Goal: Information Seeking & Learning: Find specific fact

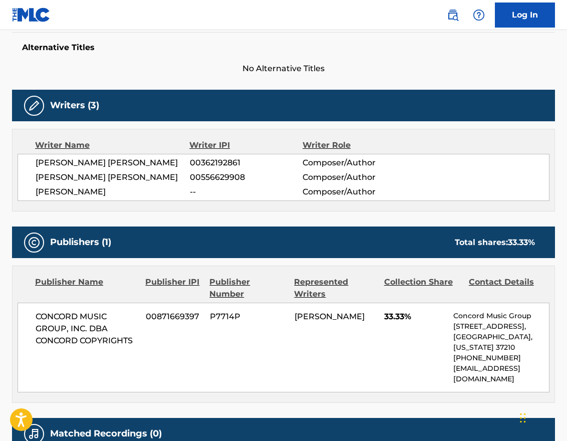
scroll to position [344, 0]
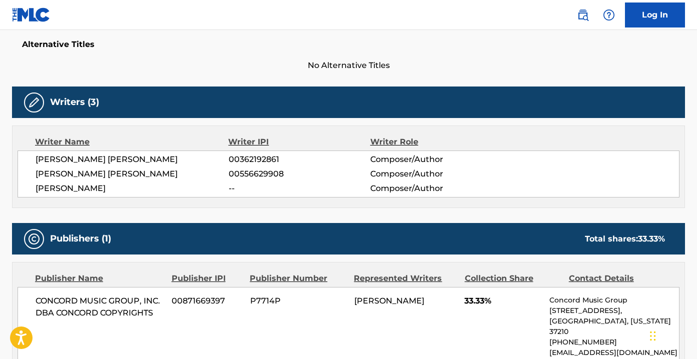
scroll to position [320, 0]
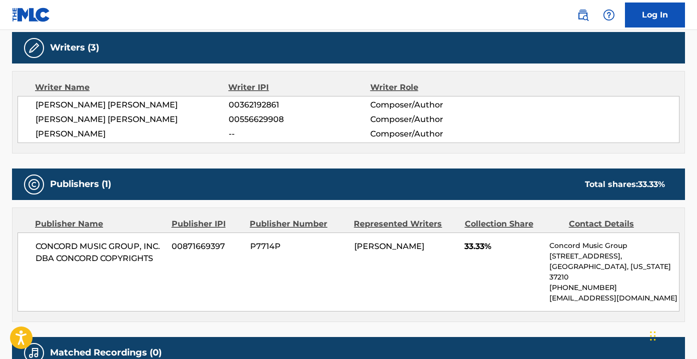
click at [104, 249] on span "CONCORD MUSIC GROUP, INC. DBA CONCORD COPYRIGHTS" at bounding box center [100, 253] width 129 height 24
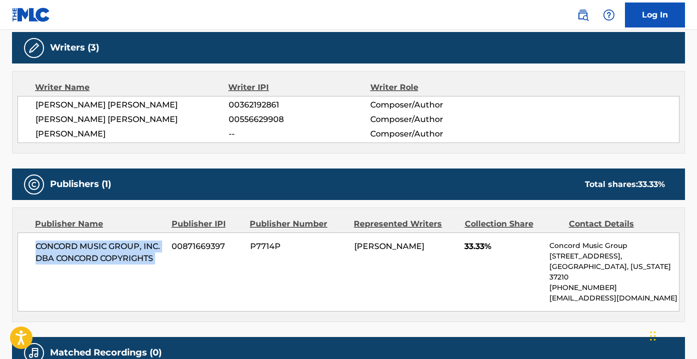
click at [104, 249] on span "CONCORD MUSIC GROUP, INC. DBA CONCORD COPYRIGHTS" at bounding box center [100, 253] width 129 height 24
copy div "CONCORD MUSIC GROUP, INC. DBA CONCORD COPYRIGHTS"
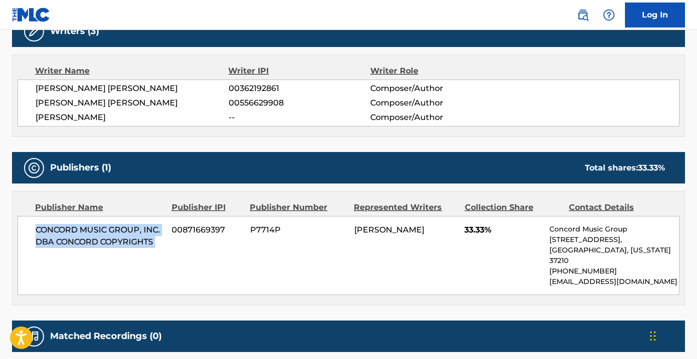
scroll to position [414, 0]
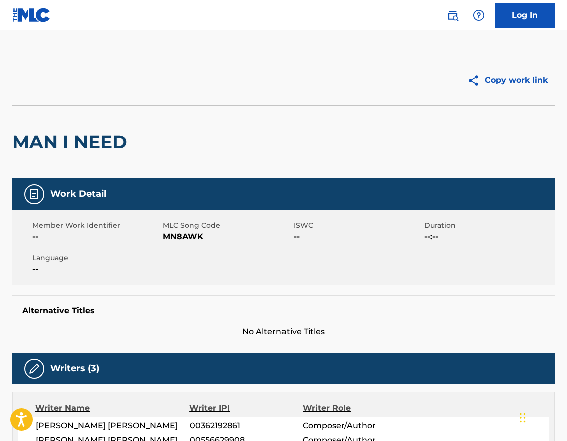
click at [447, 16] on img at bounding box center [453, 15] width 12 height 12
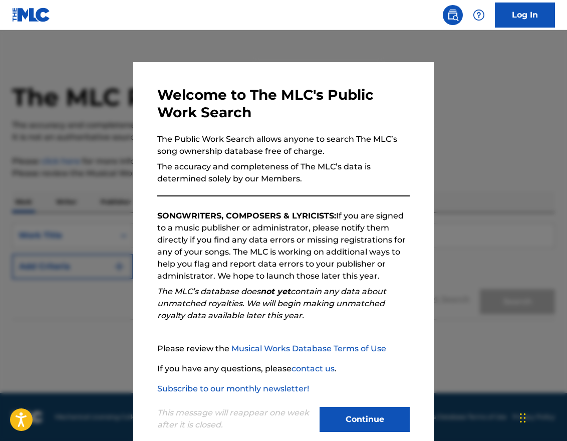
scroll to position [18, 0]
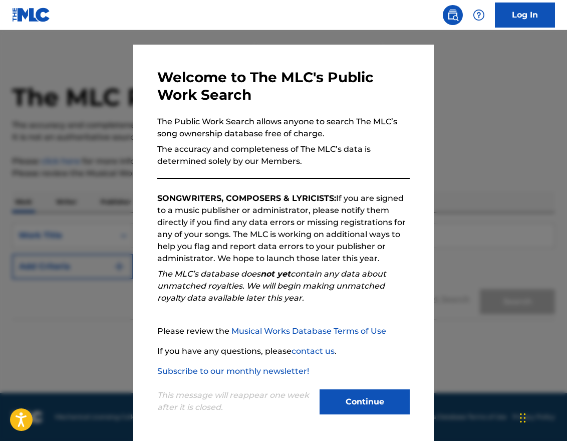
click at [380, 402] on button "Continue" at bounding box center [364, 401] width 90 height 25
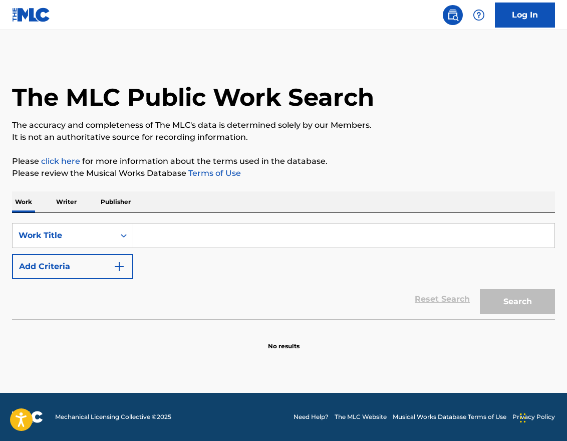
click at [191, 238] on input "Search Form" at bounding box center [343, 235] width 421 height 24
click at [95, 241] on div "Work Title" at bounding box center [64, 235] width 90 height 12
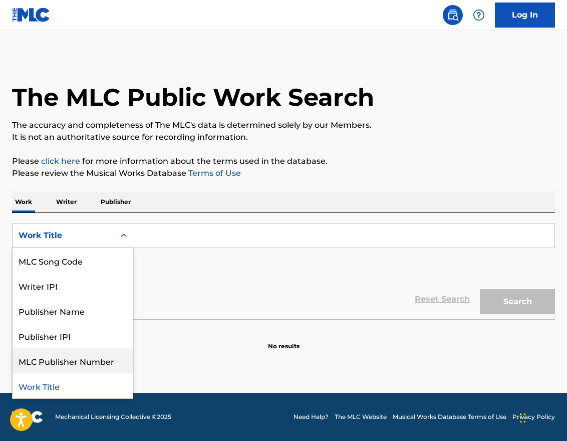
scroll to position [0, 0]
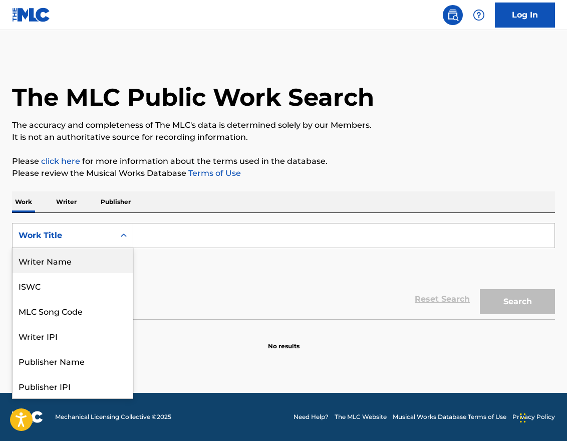
click at [75, 264] on div "Writer Name" at bounding box center [73, 260] width 120 height 25
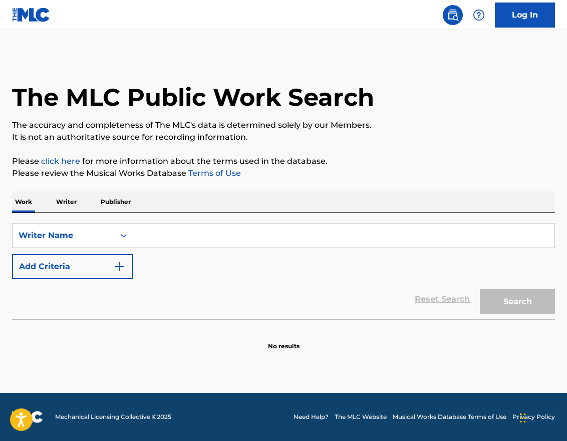
click at [174, 225] on input "Search Form" at bounding box center [343, 235] width 421 height 24
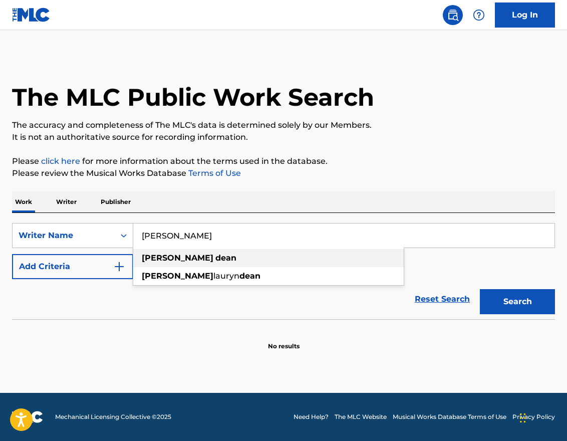
click at [215, 256] on strong "dean" at bounding box center [225, 258] width 21 height 10
type input "olivia dean"
click at [501, 314] on div "Search" at bounding box center [515, 299] width 80 height 40
click at [509, 305] on button "Search" at bounding box center [517, 301] width 75 height 25
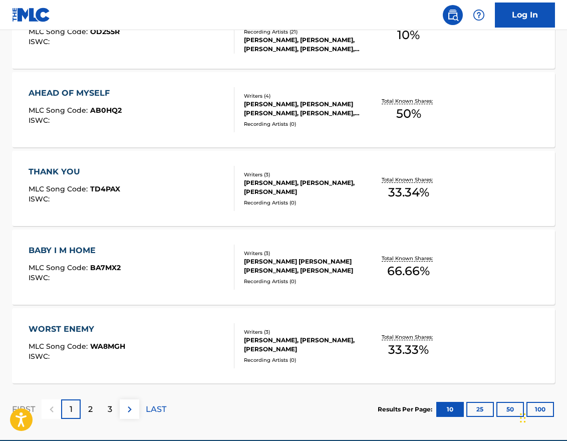
scroll to position [785, 0]
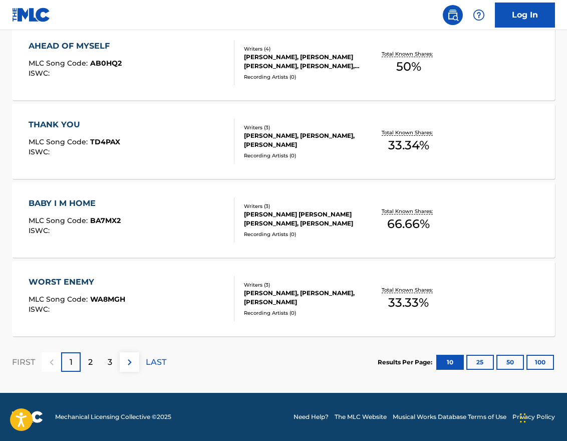
click at [88, 363] on div "2" at bounding box center [91, 362] width 20 height 20
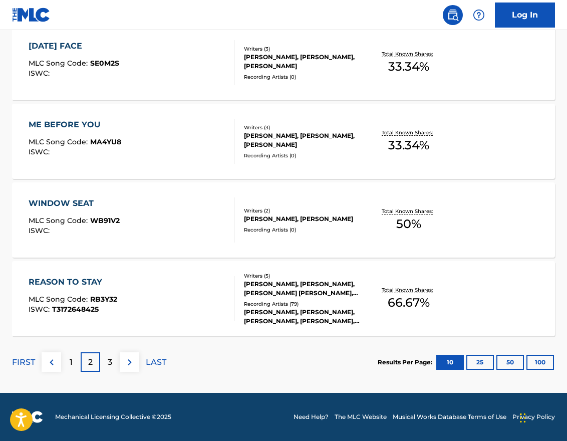
click at [110, 363] on p "3" at bounding box center [110, 362] width 5 height 12
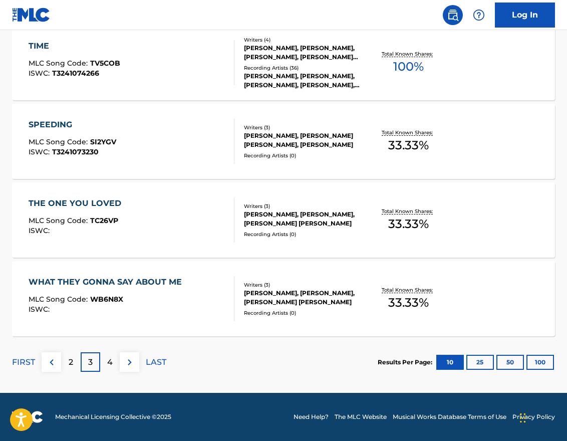
click at [110, 365] on p "4" at bounding box center [110, 362] width 6 height 12
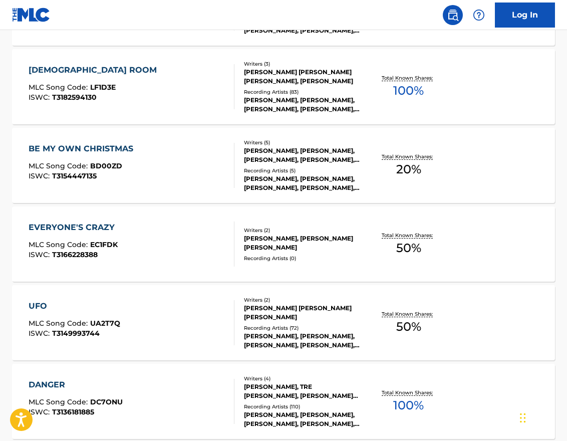
scroll to position [730, 0]
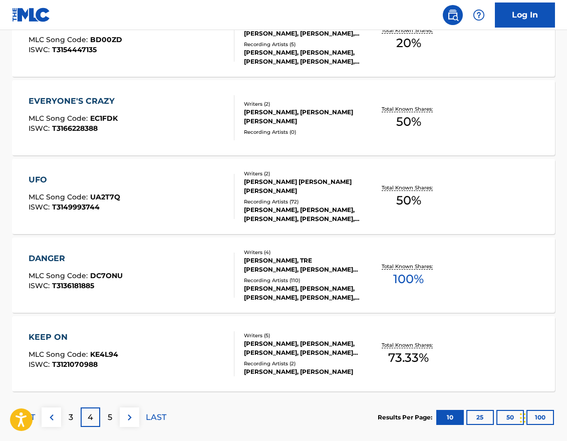
click at [111, 415] on p "5" at bounding box center [110, 417] width 5 height 12
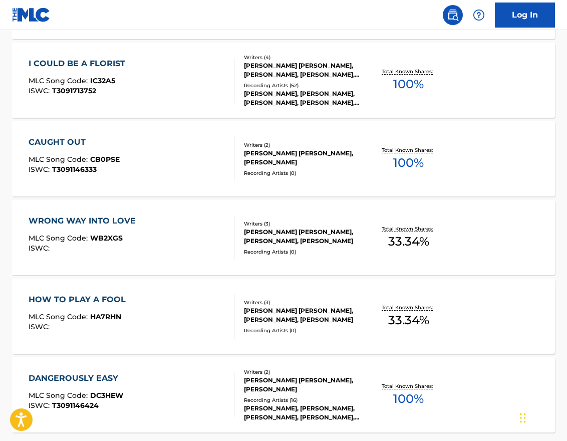
scroll to position [752, 0]
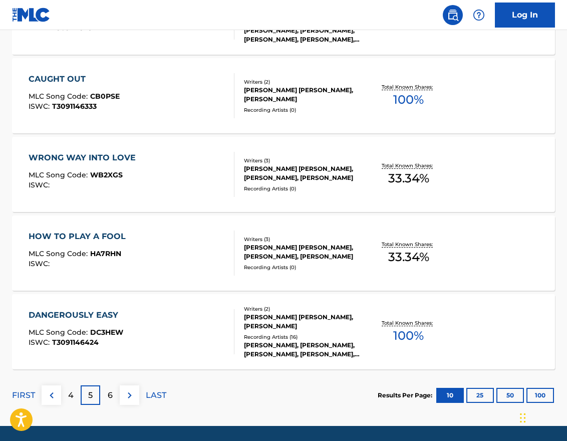
click at [108, 391] on p "6" at bounding box center [110, 395] width 5 height 12
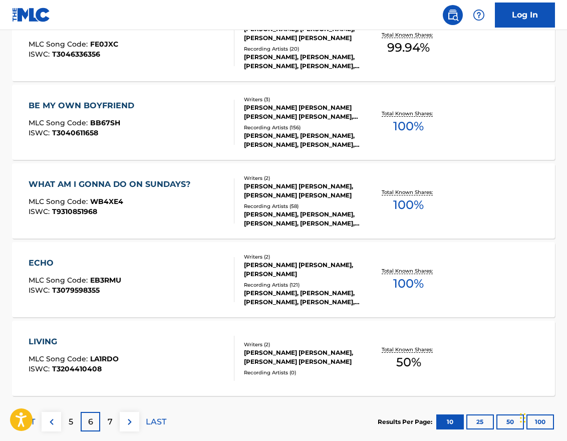
scroll to position [783, 0]
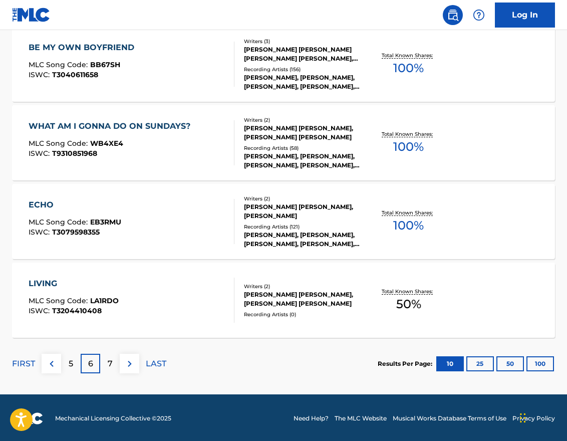
click at [112, 359] on div "7" at bounding box center [110, 363] width 20 height 20
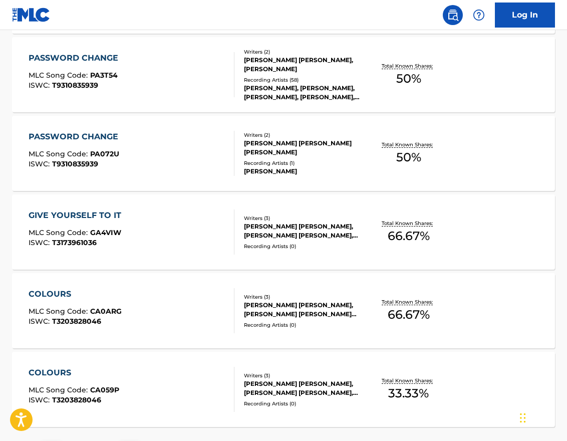
scroll to position [732, 0]
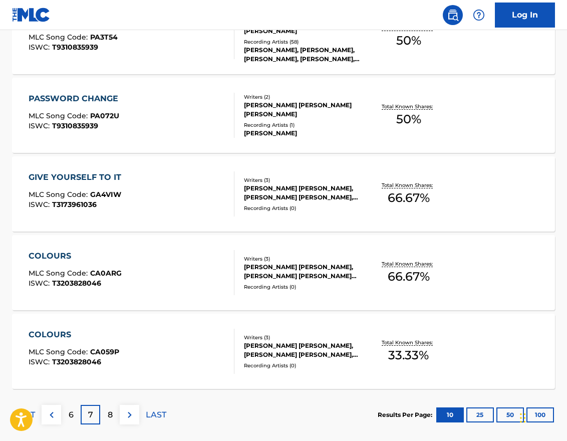
click at [110, 412] on p "8" at bounding box center [110, 415] width 5 height 12
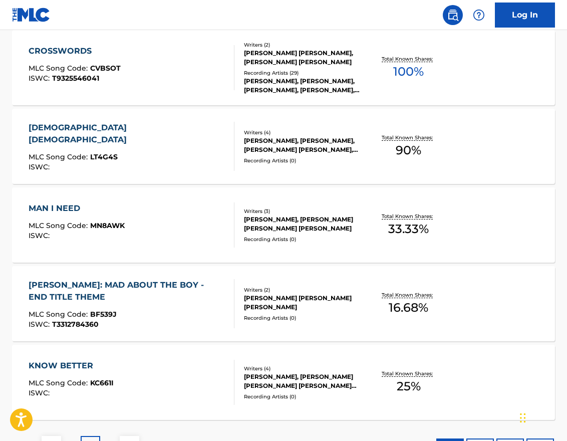
scroll to position [727, 0]
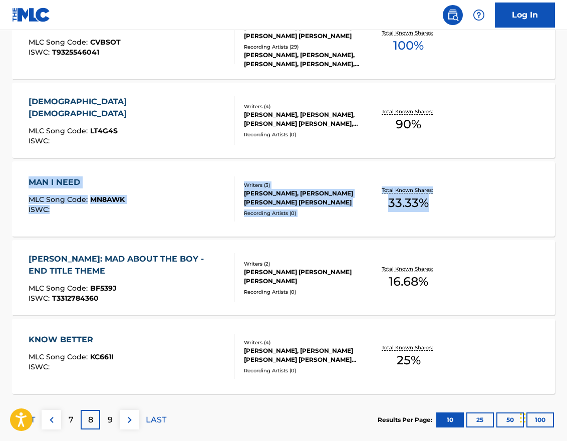
click at [55, 102] on div "LADY LADY" at bounding box center [128, 108] width 198 height 24
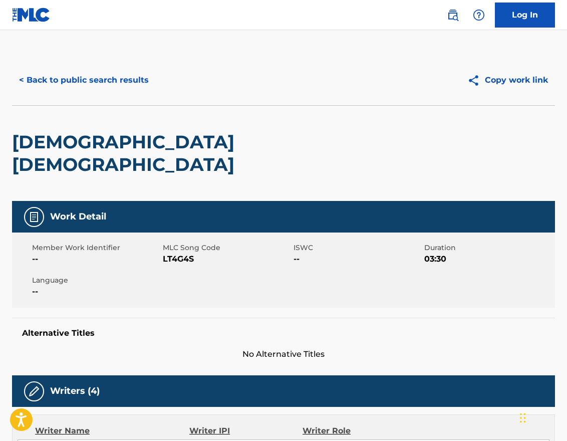
scroll to position [141, 0]
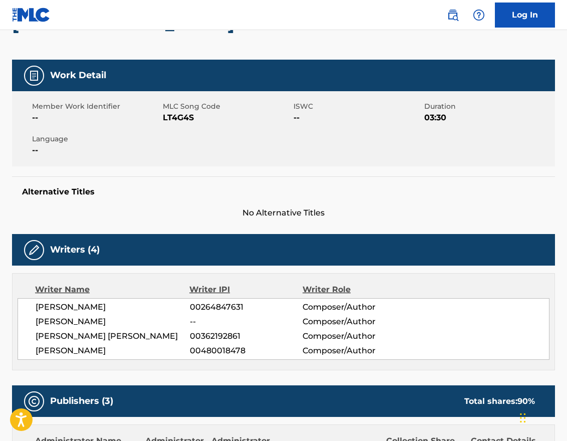
click at [215, 301] on span "00264847631" at bounding box center [246, 307] width 113 height 12
click at [208, 330] on span "00362192861" at bounding box center [246, 336] width 113 height 12
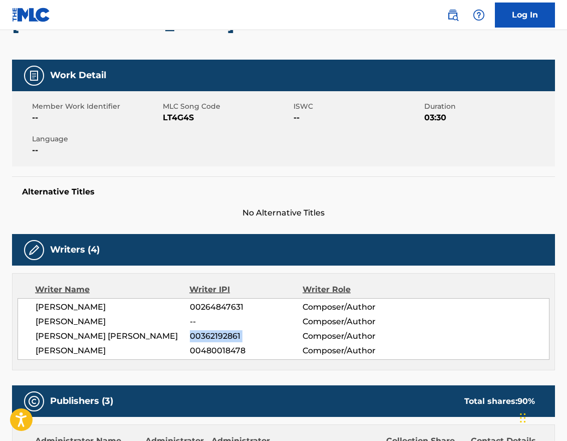
click at [208, 330] on span "00362192861" at bounding box center [246, 336] width 113 height 12
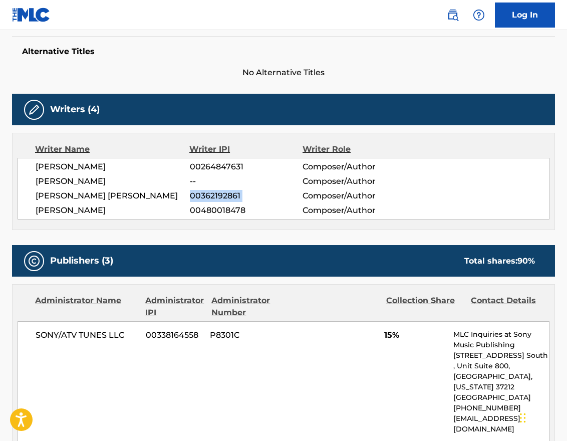
scroll to position [282, 0]
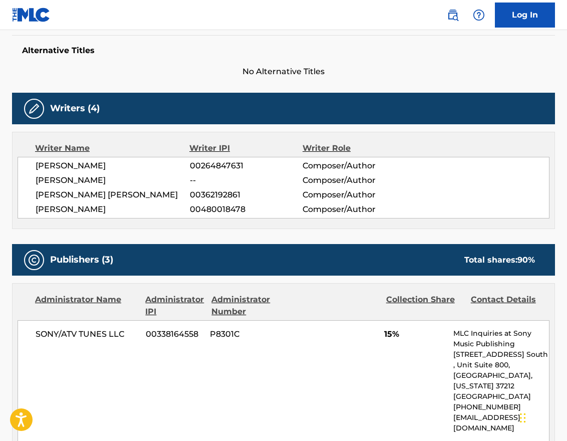
click at [91, 328] on span "SONY/ATV TUNES LLC" at bounding box center [87, 334] width 103 height 12
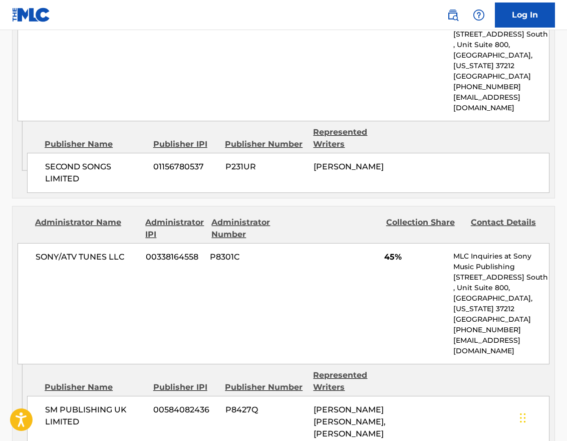
scroll to position [615, 0]
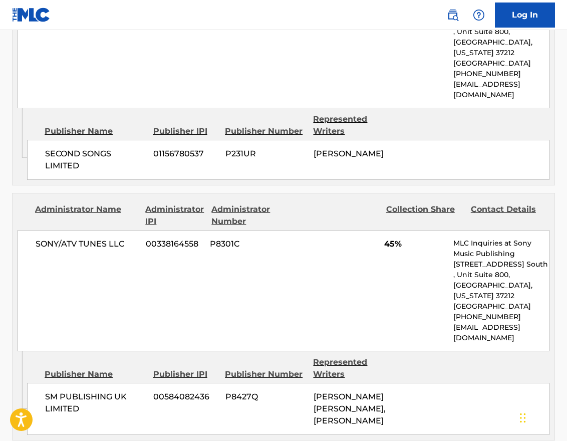
click at [89, 238] on span "SONY/ATV TUNES LLC" at bounding box center [87, 244] width 103 height 12
copy div "SONY/ATV TUNES LLC"
click at [85, 390] on span "SM PUBLISHING UK LIMITED" at bounding box center [95, 402] width 101 height 24
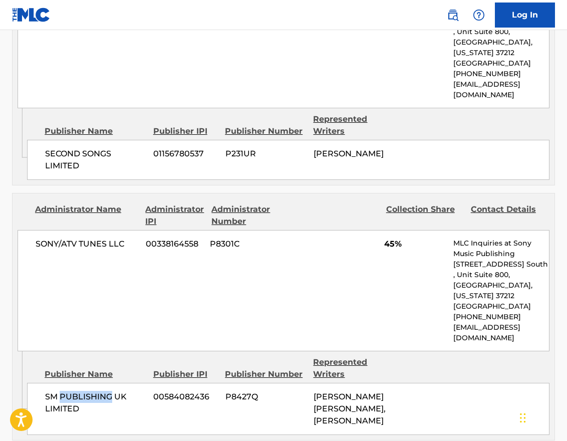
click at [85, 390] on span "SM PUBLISHING UK LIMITED" at bounding box center [95, 402] width 101 height 24
copy div "SM PUBLISHING UK LIMITED"
